Goal: Contribute content

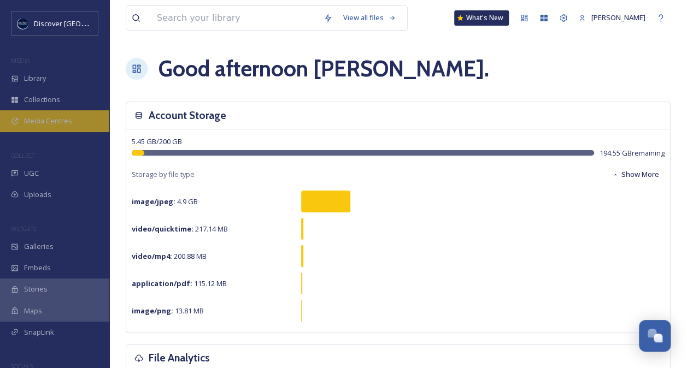
click at [61, 122] on span "Media Centres" at bounding box center [48, 121] width 48 height 10
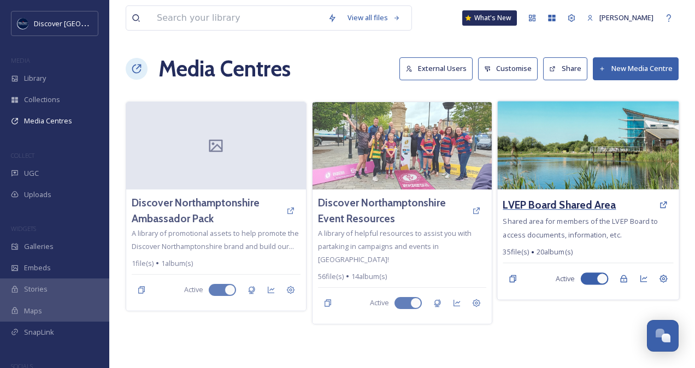
click at [547, 208] on h3 "LVEP Board Shared Area" at bounding box center [559, 205] width 113 height 16
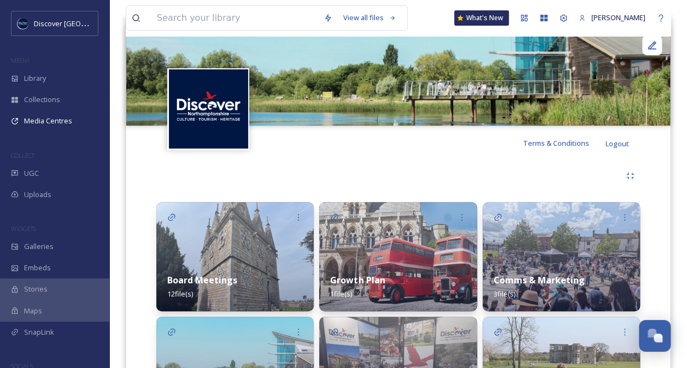
scroll to position [192, 0]
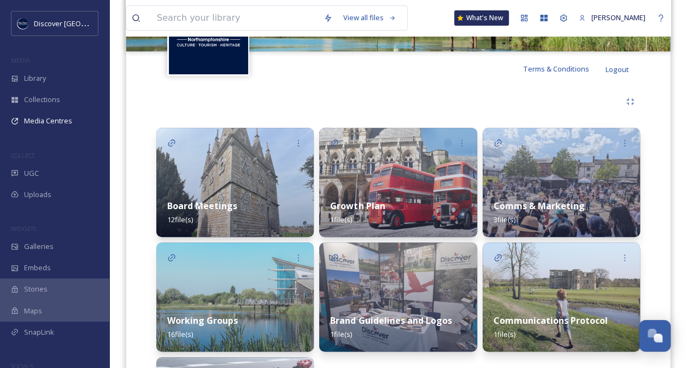
click at [268, 323] on div "Working Groups 16 file(s)" at bounding box center [234, 327] width 157 height 49
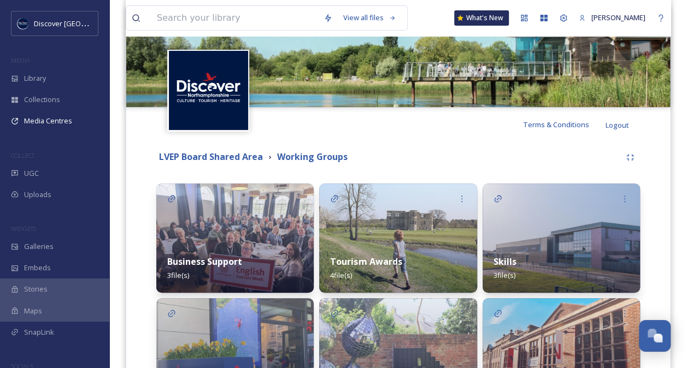
scroll to position [259, 0]
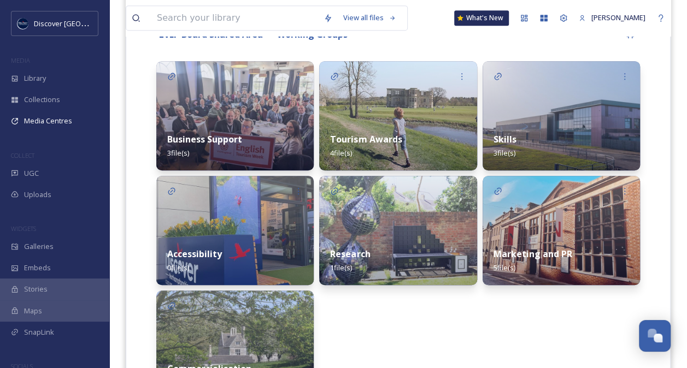
click at [416, 155] on div "Tourism Awards 4 file(s)" at bounding box center [397, 146] width 157 height 49
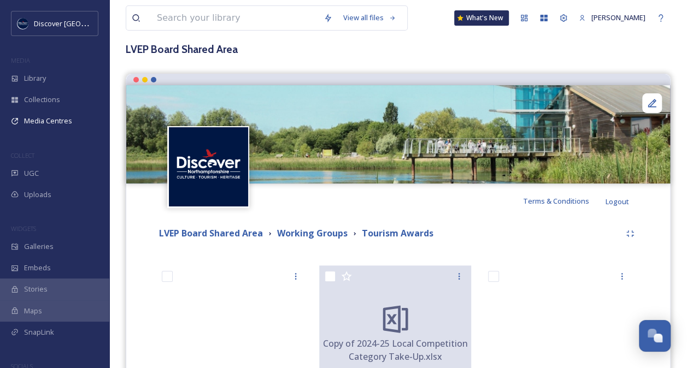
scroll to position [30, 0]
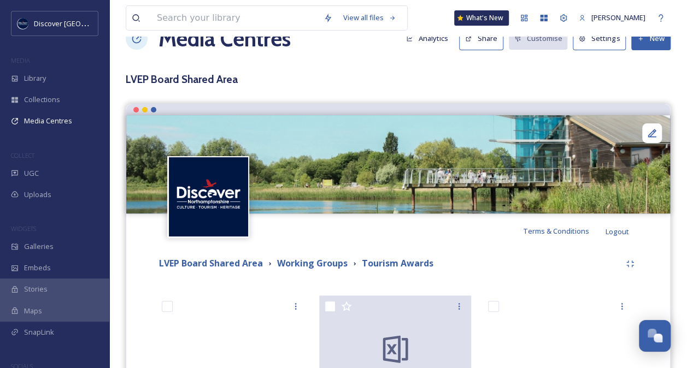
click at [648, 39] on button "New" at bounding box center [650, 38] width 39 height 22
click at [647, 57] on div "Add Files" at bounding box center [647, 64] width 46 height 21
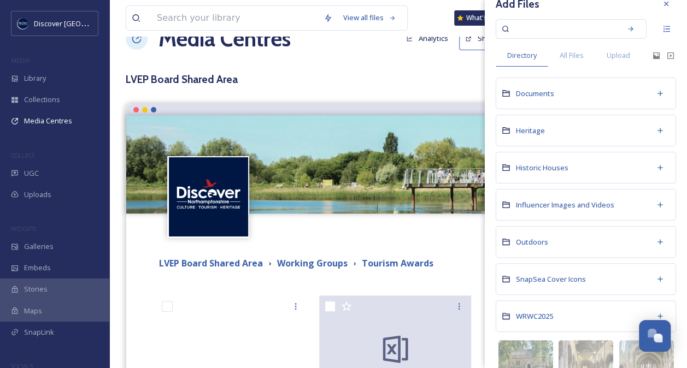
scroll to position [0, 0]
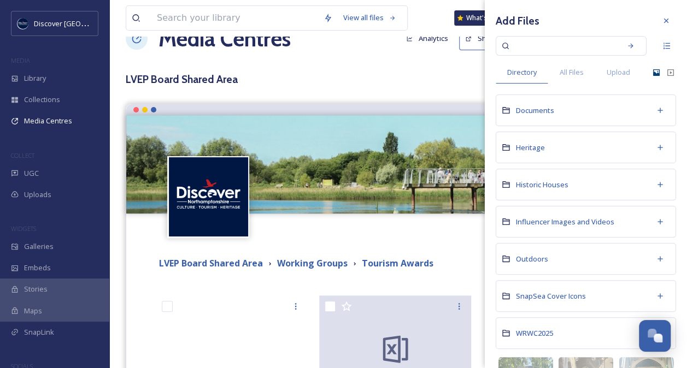
click at [652, 68] on icon at bounding box center [656, 72] width 9 height 9
click at [652, 69] on icon at bounding box center [656, 72] width 9 height 9
click at [652, 71] on icon at bounding box center [656, 72] width 9 height 9
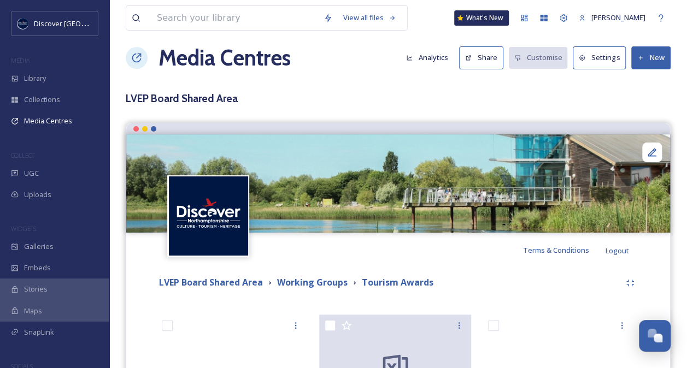
scroll to position [2, 0]
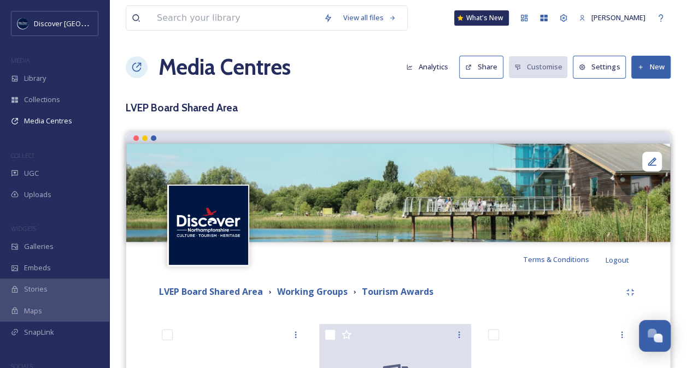
click at [652, 66] on button "New" at bounding box center [650, 67] width 39 height 22
click at [642, 89] on span "Add Files" at bounding box center [644, 92] width 30 height 10
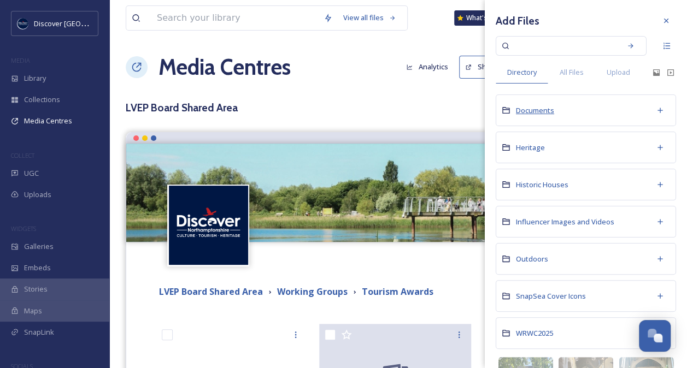
click at [544, 113] on span "Documents" at bounding box center [535, 110] width 38 height 10
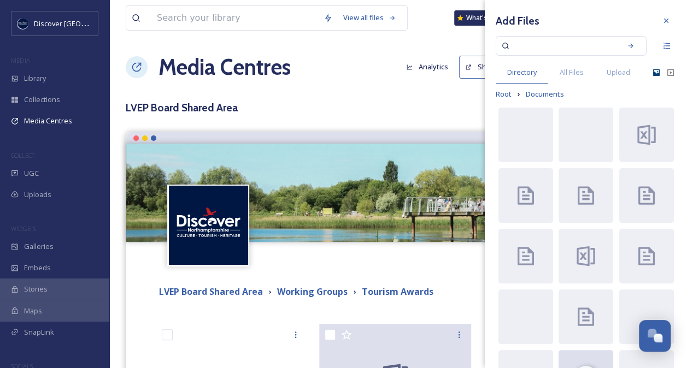
click at [652, 71] on icon at bounding box center [656, 72] width 9 height 9
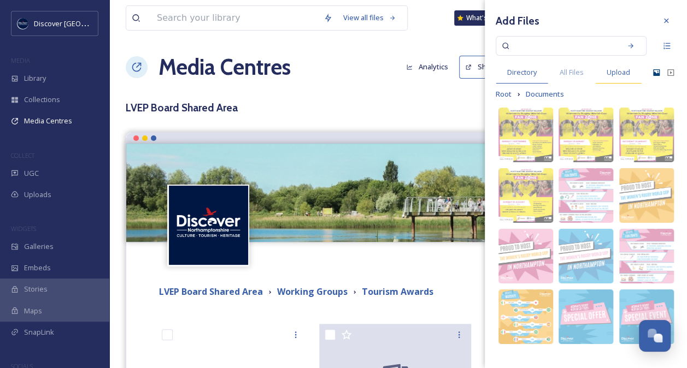
click at [614, 72] on span "Upload" at bounding box center [619, 72] width 24 height 10
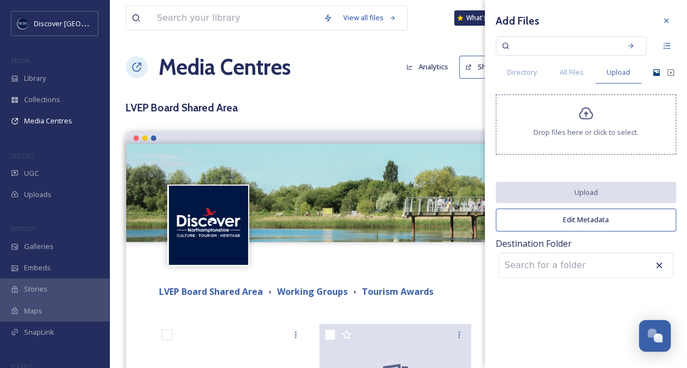
click at [588, 128] on span "Drop files here or click to select." at bounding box center [585, 132] width 105 height 10
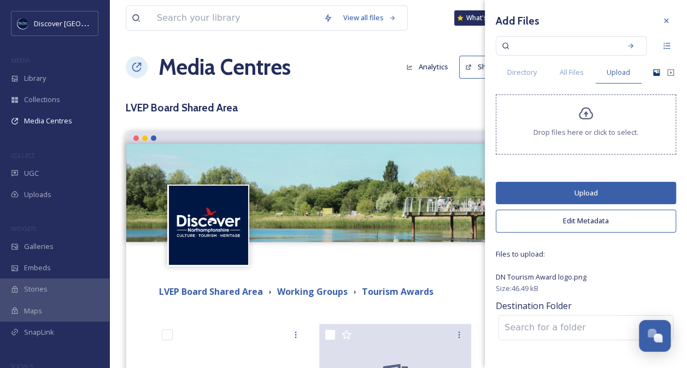
click at [588, 193] on button "Upload" at bounding box center [586, 193] width 180 height 22
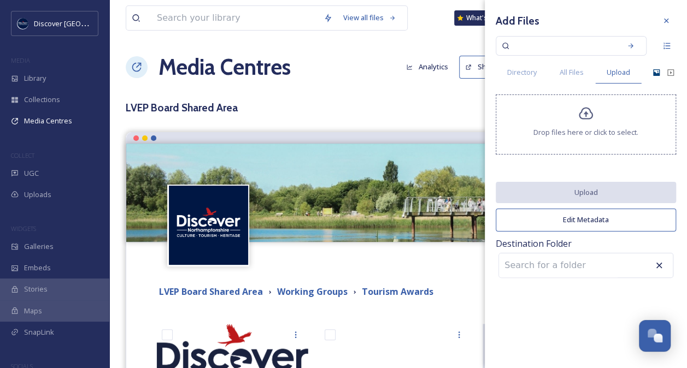
click at [651, 74] on div "Directory All Files Upload" at bounding box center [574, 72] width 156 height 22
click at [595, 110] on div "Drop files here or click to select." at bounding box center [586, 125] width 180 height 60
